Goal: Book appointment/travel/reservation

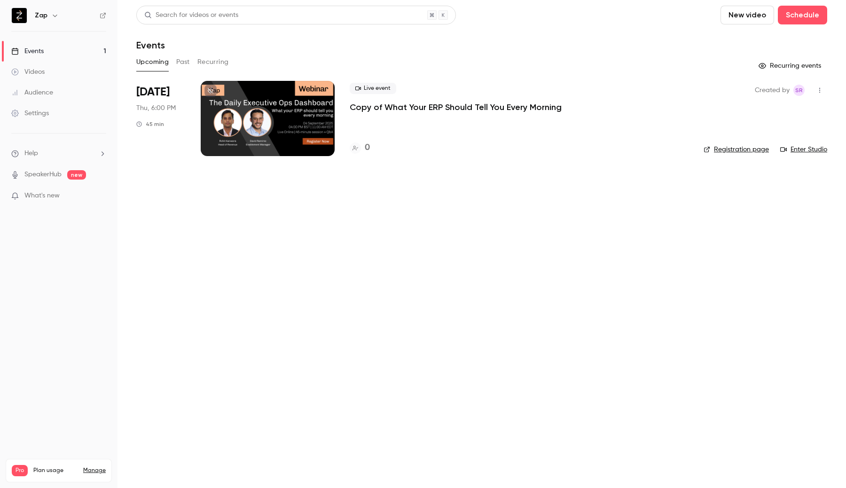
click at [227, 117] on div at bounding box center [268, 118] width 134 height 75
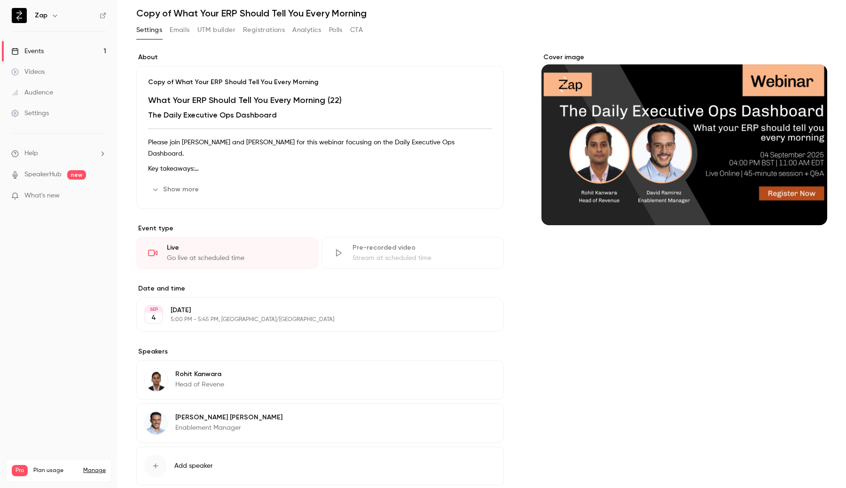
scroll to position [189, 0]
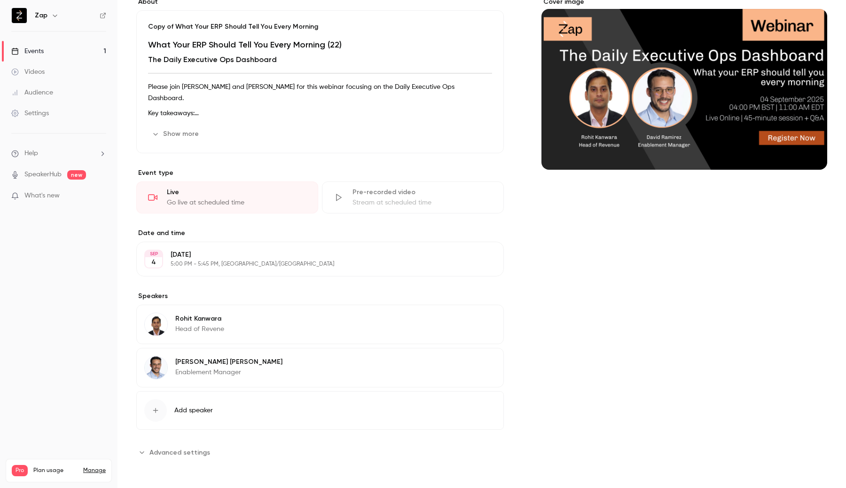
click at [262, 268] on div "SEP 4 Thursday, September 4 5:00 PM - 5:45 PM, Europe/London Edit" at bounding box center [320, 259] width 368 height 35
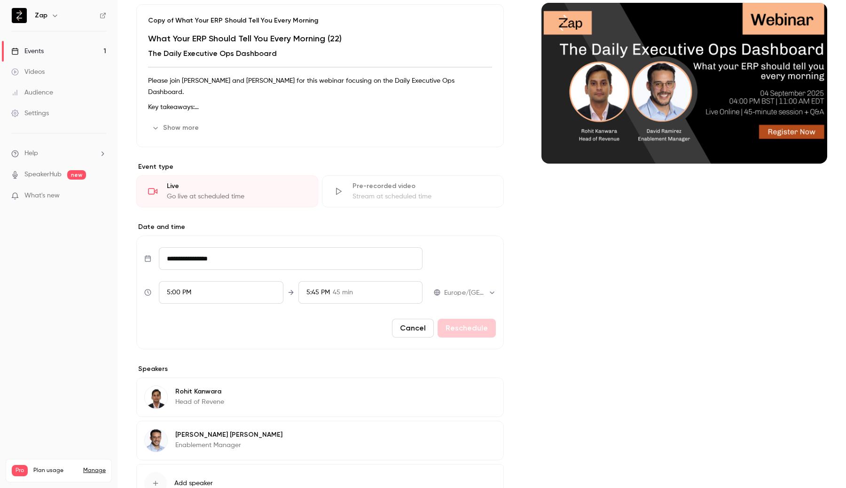
click at [195, 297] on div "5:00 PM" at bounding box center [221, 292] width 124 height 23
click at [192, 142] on li "4:00 PM" at bounding box center [220, 136] width 123 height 25
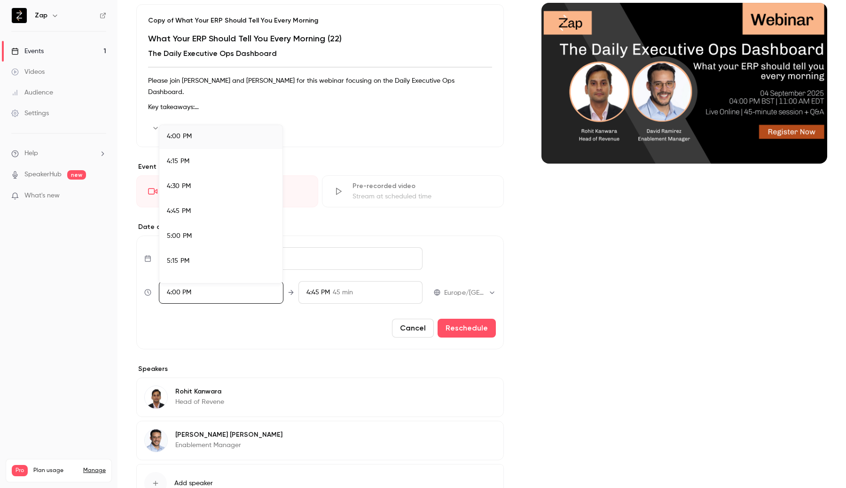
click at [473, 337] on div at bounding box center [423, 244] width 846 height 488
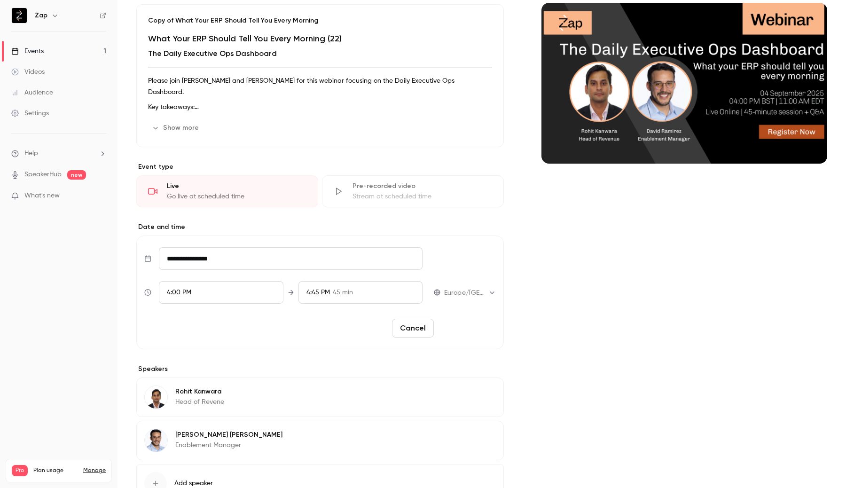
click at [472, 338] on button "Reschedule" at bounding box center [467, 328] width 58 height 19
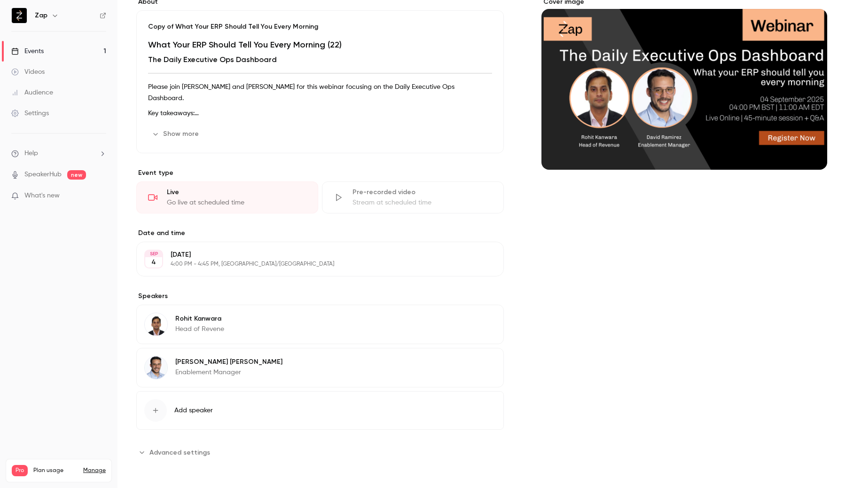
click at [536, 396] on div "About Copy of What Your ERP Should Tell You Every Morning What Your ERP Should …" at bounding box center [481, 228] width 691 height 463
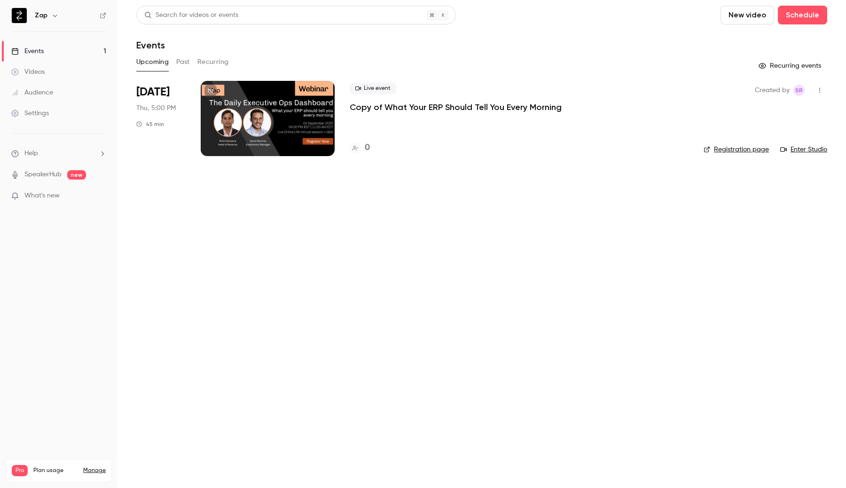
click at [310, 108] on div at bounding box center [268, 118] width 134 height 75
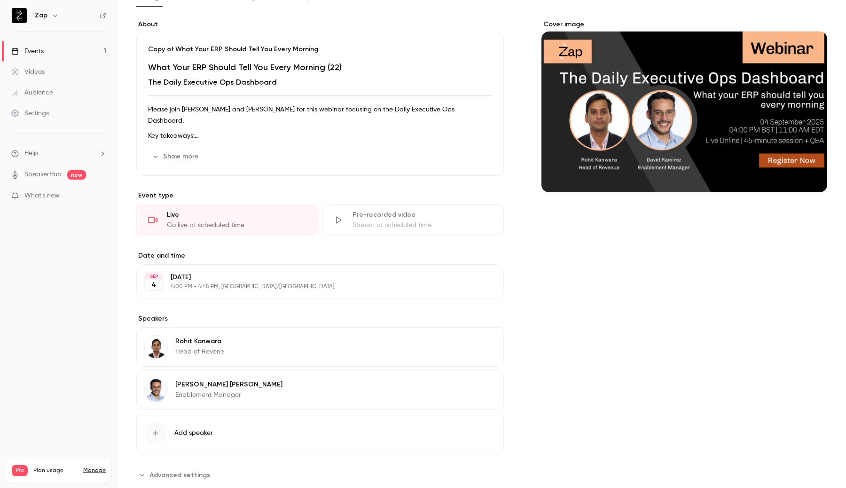
scroll to position [189, 0]
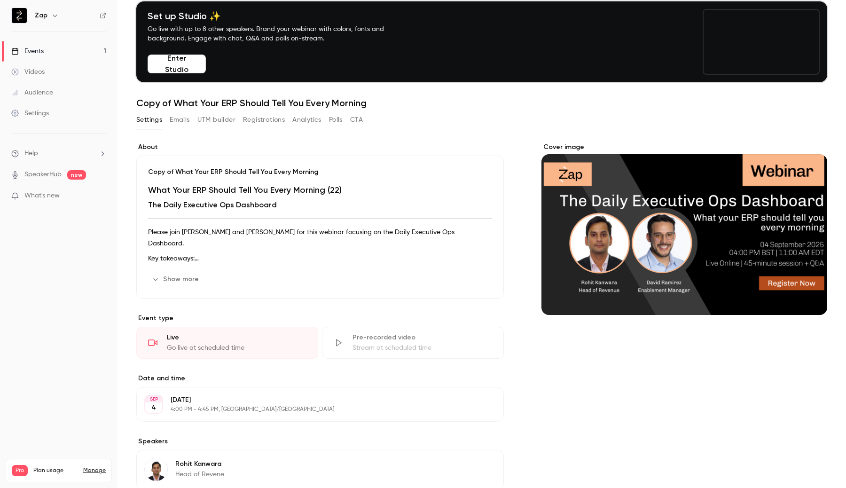
scroll to position [80, 0]
